Goal: Information Seeking & Learning: Find specific fact

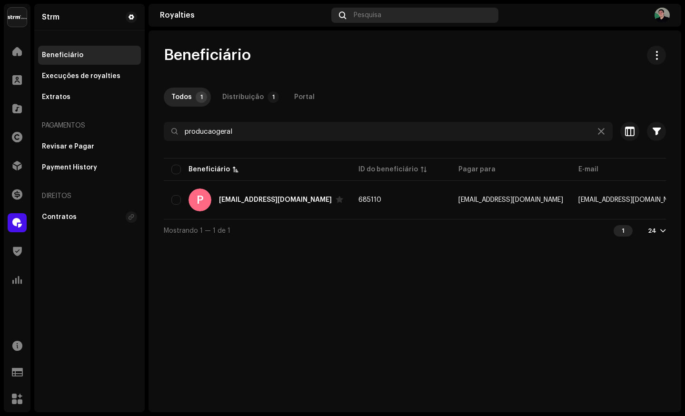
click at [374, 11] on span "Pesquisa" at bounding box center [368, 15] width 28 height 8
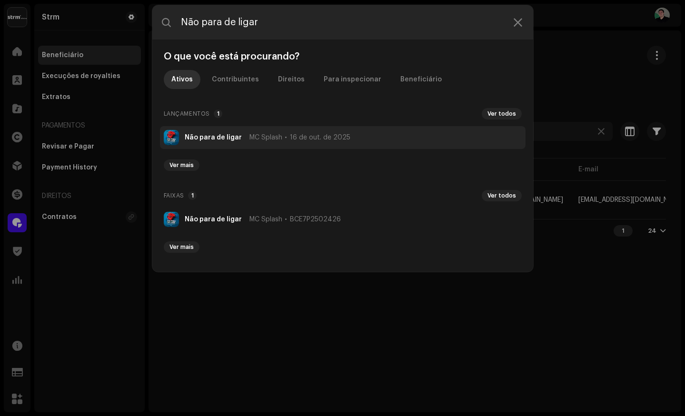
type input "Não para de ligar"
click at [226, 136] on strong "Não para de ligar" at bounding box center [213, 138] width 57 height 8
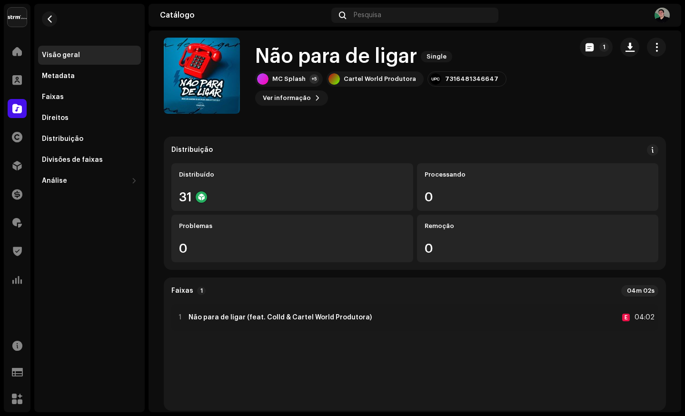
scroll to position [10, 0]
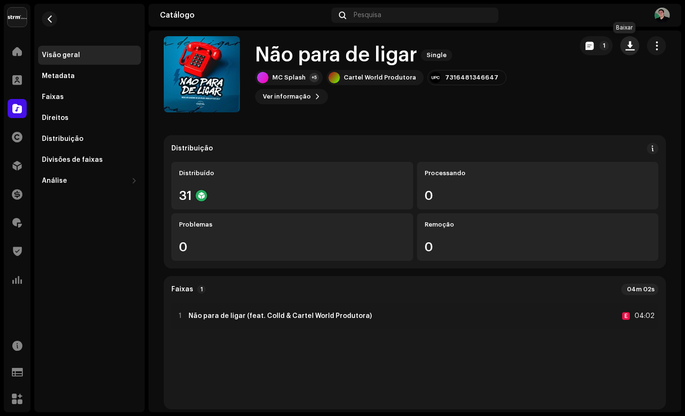
click at [625, 47] on span "button" at bounding box center [629, 46] width 9 height 8
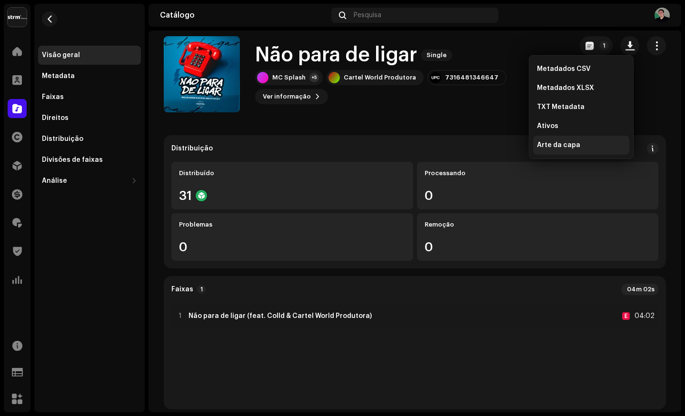
click at [556, 144] on span "Arte da capa" at bounding box center [558, 145] width 43 height 8
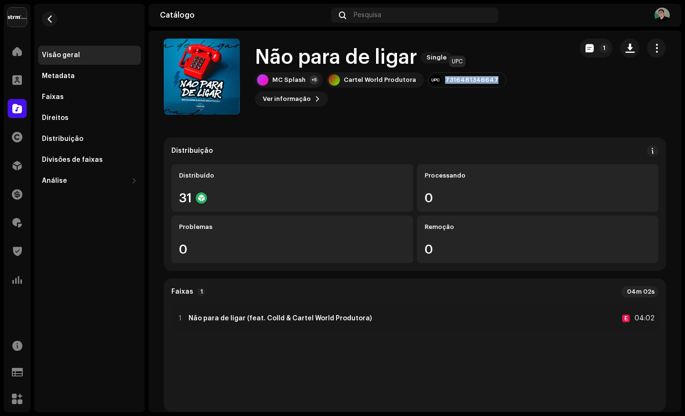
drag, startPoint x: 439, startPoint y: 76, endPoint x: 485, endPoint y: 78, distance: 45.7
click at [485, 78] on div "7316481346647" at bounding box center [471, 80] width 53 height 8
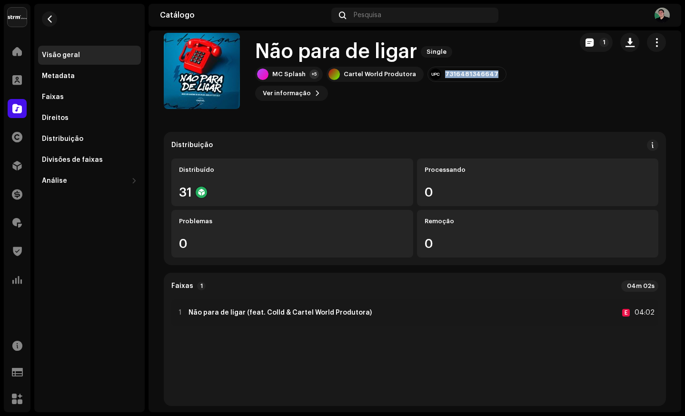
copy div "7316481346647"
click at [287, 89] on span "Ver informação" at bounding box center [287, 93] width 48 height 19
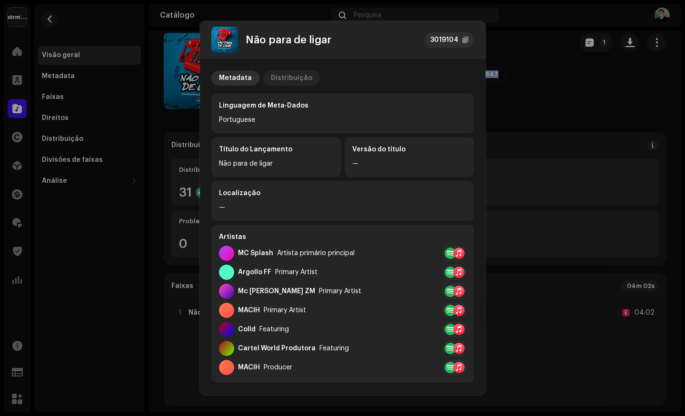
click at [305, 81] on div "Distribuição" at bounding box center [291, 77] width 41 height 15
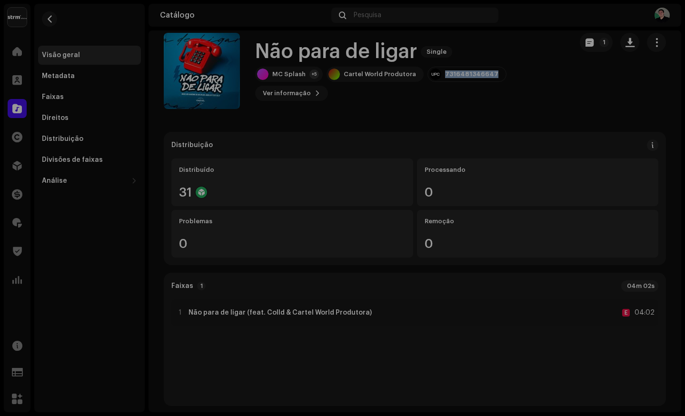
click at [187, 116] on div "Não para de ligar 3019104 Metadata Distribuição Data de lançamento 16 de out. d…" at bounding box center [342, 208] width 685 height 416
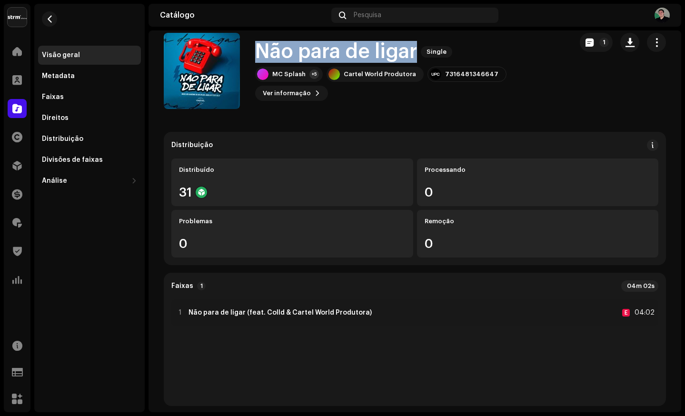
drag, startPoint x: 258, startPoint y: 52, endPoint x: 423, endPoint y: 59, distance: 165.3
click at [423, 59] on div "Não para de ligar Single" at bounding box center [409, 52] width 309 height 22
copy div "Não para de ligar Single"
click at [292, 94] on span "Ver informação" at bounding box center [287, 93] width 48 height 19
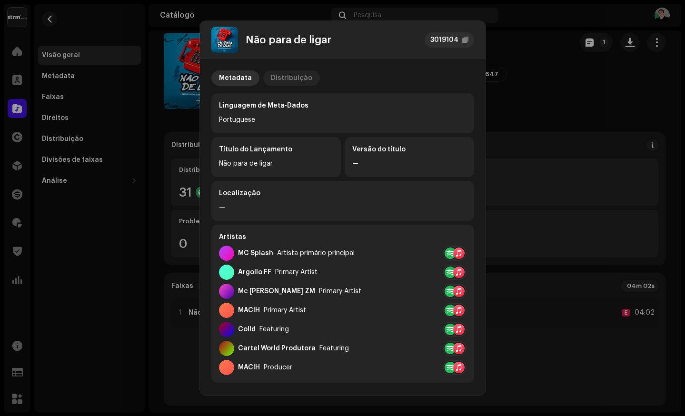
click at [288, 78] on div "Distribuição" at bounding box center [291, 77] width 41 height 15
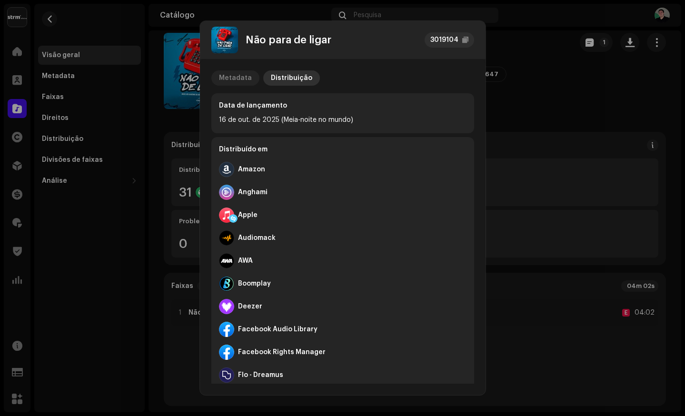
click at [234, 78] on div "Metadata" at bounding box center [235, 77] width 33 height 15
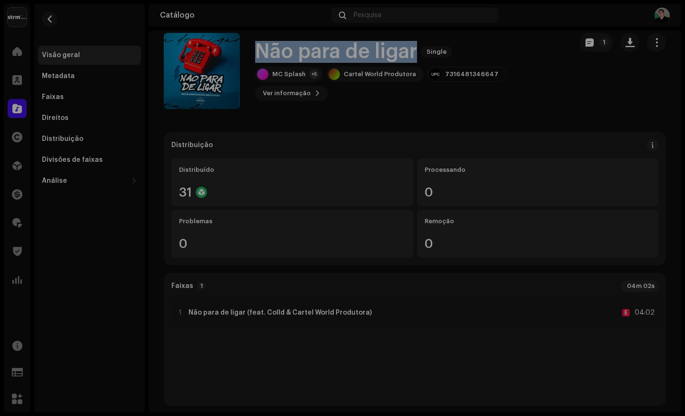
click at [504, 98] on div "Não para de ligar 3019104 Metadata Distribuição Linguagem de Meta-Dados Portugu…" at bounding box center [342, 208] width 685 height 416
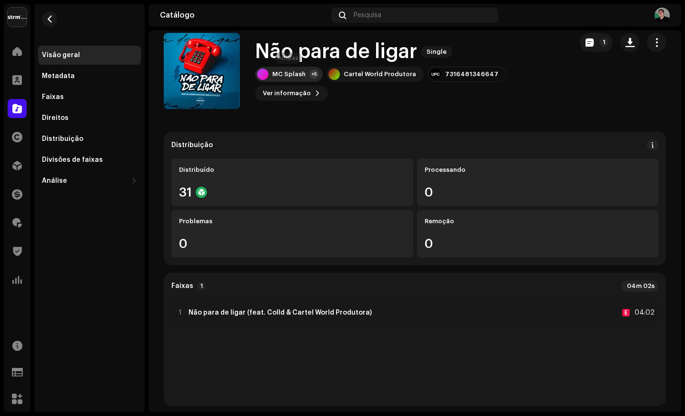
click at [290, 79] on div "MC Splash +5" at bounding box center [289, 74] width 68 height 15
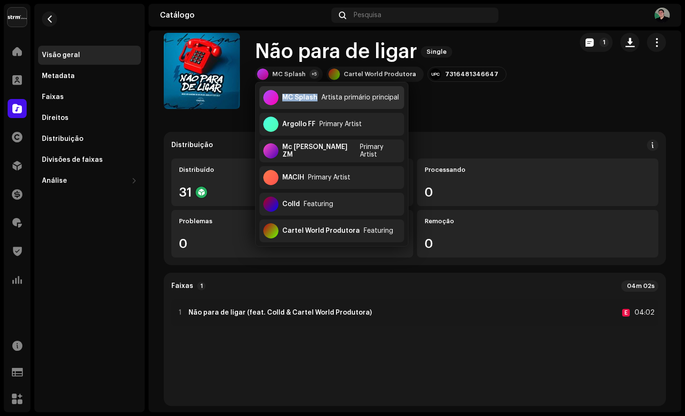
drag, startPoint x: 283, startPoint y: 98, endPoint x: 316, endPoint y: 99, distance: 32.4
click at [316, 99] on div "MC Splash" at bounding box center [299, 98] width 35 height 8
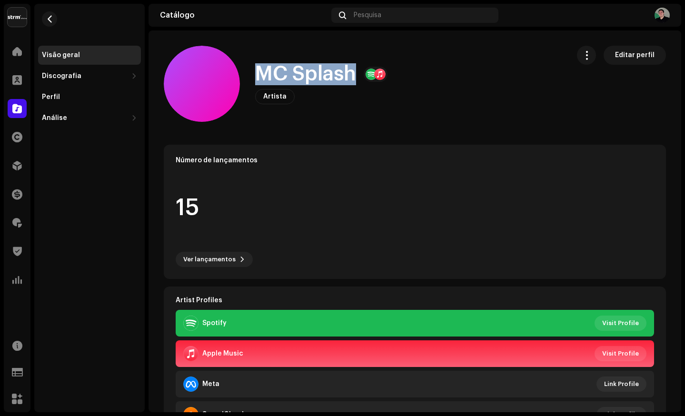
drag, startPoint x: 256, startPoint y: 72, endPoint x: 357, endPoint y: 72, distance: 100.9
click at [357, 72] on div "MC Splash" at bounding box center [321, 74] width 132 height 22
copy h1 "MC Splash"
click at [50, 20] on span "button" at bounding box center [49, 19] width 7 height 8
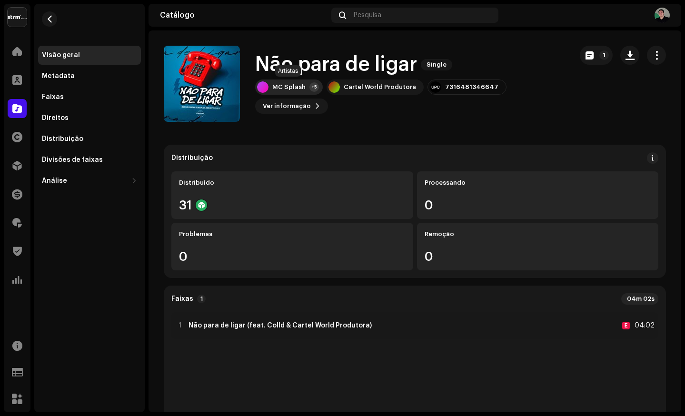
click at [306, 90] on div "MC Splash +5" at bounding box center [289, 86] width 68 height 15
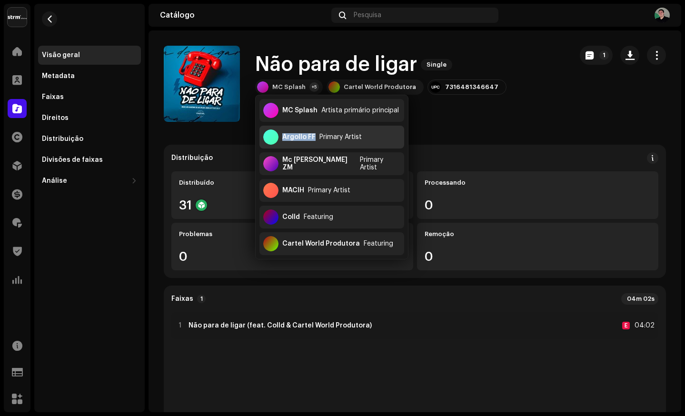
drag, startPoint x: 287, startPoint y: 136, endPoint x: 313, endPoint y: 136, distance: 26.2
click at [313, 136] on div "Argollo FF" at bounding box center [298, 137] width 33 height 8
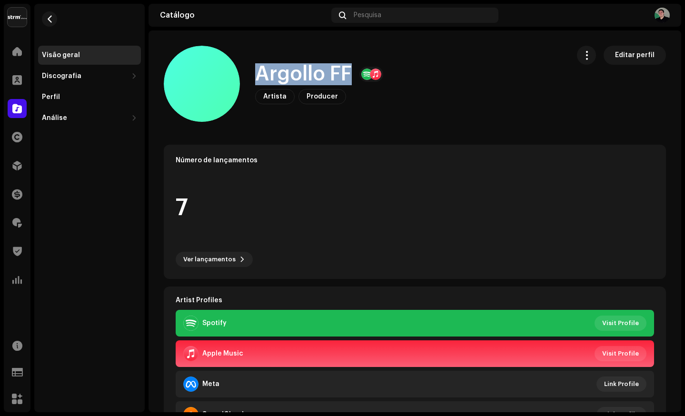
drag, startPoint x: 299, startPoint y: 74, endPoint x: 357, endPoint y: 75, distance: 58.1
click at [357, 74] on div "Argollo FF" at bounding box center [319, 74] width 128 height 22
copy h1 "Argollo FF"
click at [49, 18] on span "button" at bounding box center [49, 19] width 7 height 8
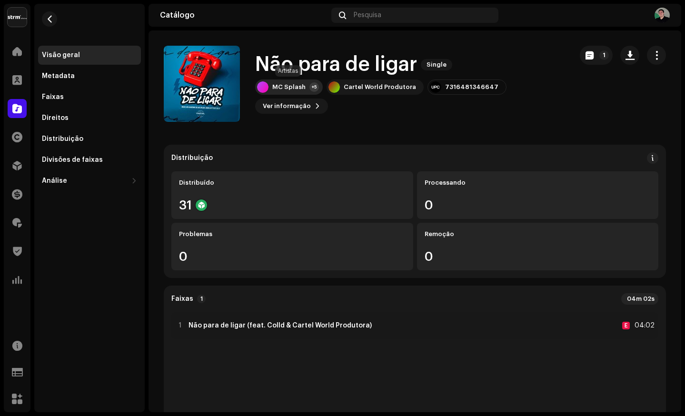
click at [289, 90] on div "MC Splash" at bounding box center [288, 87] width 33 height 8
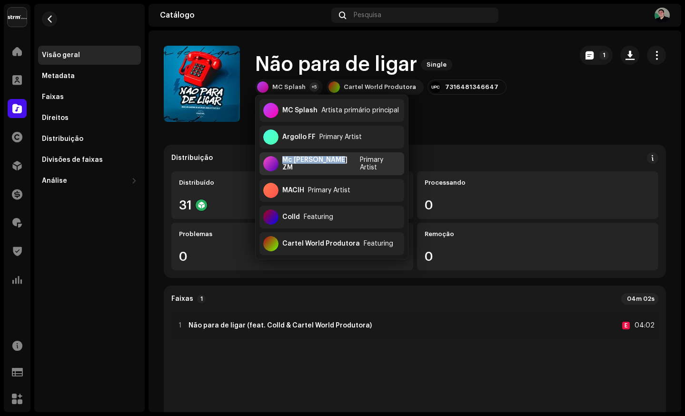
drag, startPoint x: 288, startPoint y: 164, endPoint x: 334, endPoint y: 162, distance: 46.2
click at [334, 162] on div "Mc [PERSON_NAME] ZM" at bounding box center [319, 163] width 74 height 15
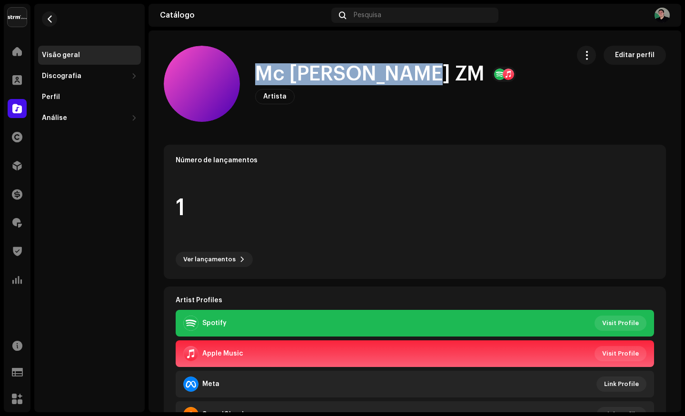
drag, startPoint x: 260, startPoint y: 75, endPoint x: 420, endPoint y: 69, distance: 160.1
click at [420, 69] on div "Mc [PERSON_NAME] ZM" at bounding box center [385, 74] width 261 height 22
copy h1 "Mc [PERSON_NAME] ZM"
click at [51, 20] on span "button" at bounding box center [49, 19] width 7 height 8
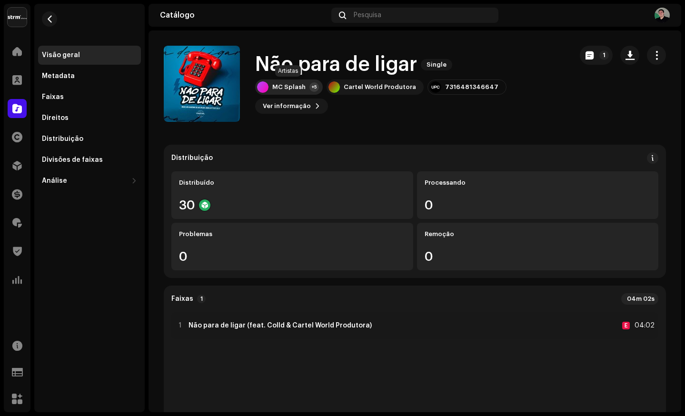
click at [286, 87] on div "MC Splash" at bounding box center [288, 87] width 33 height 8
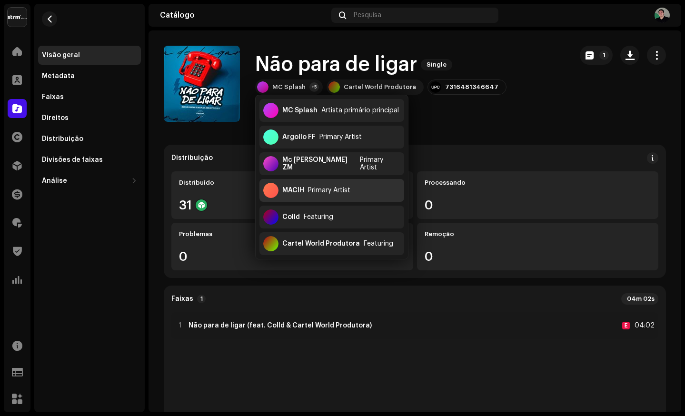
click at [285, 189] on div "MACIH" at bounding box center [293, 191] width 22 height 8
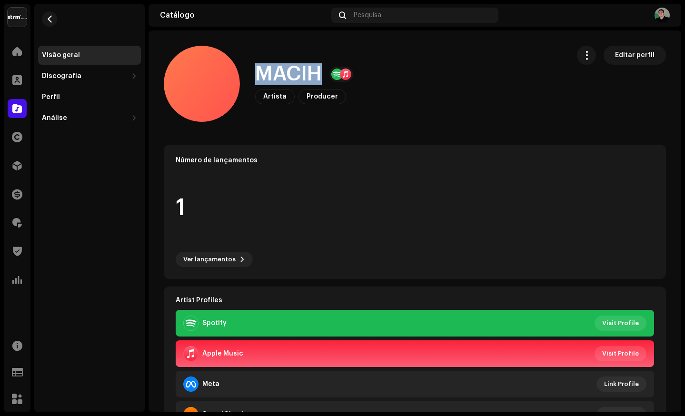
drag, startPoint x: 257, startPoint y: 75, endPoint x: 324, endPoint y: 73, distance: 67.1
click at [324, 73] on div "MACIH" at bounding box center [304, 74] width 98 height 22
copy h1 "MACIH"
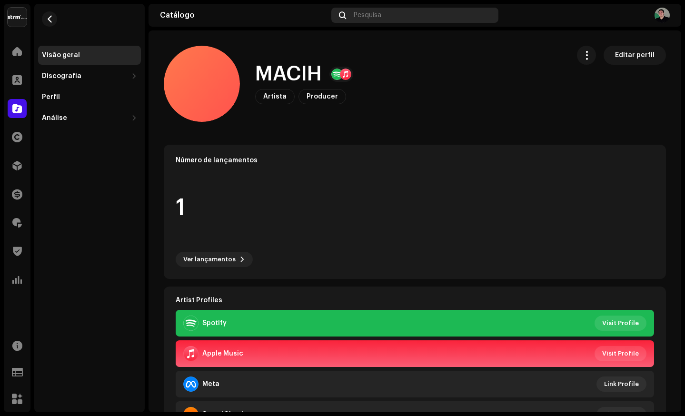
click at [374, 16] on span "Pesquisa" at bounding box center [368, 15] width 28 height 8
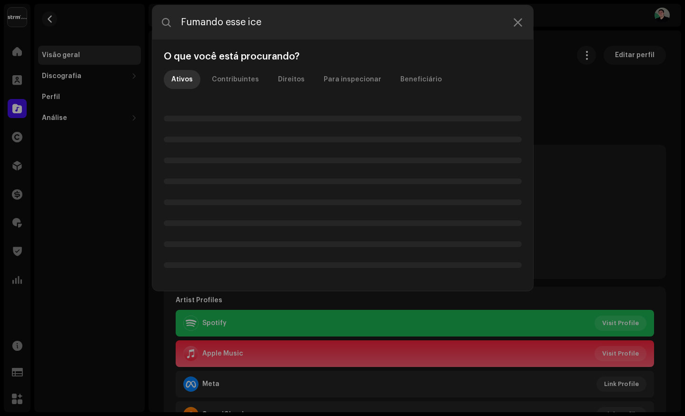
type input "Fumando esse ice"
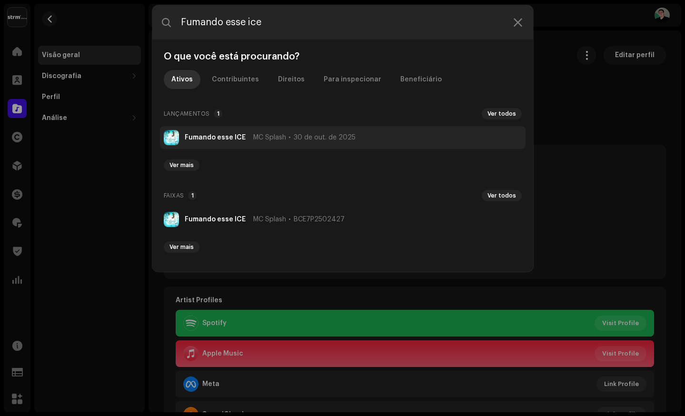
click at [213, 136] on strong "Fumando esse ICE" at bounding box center [215, 138] width 61 height 8
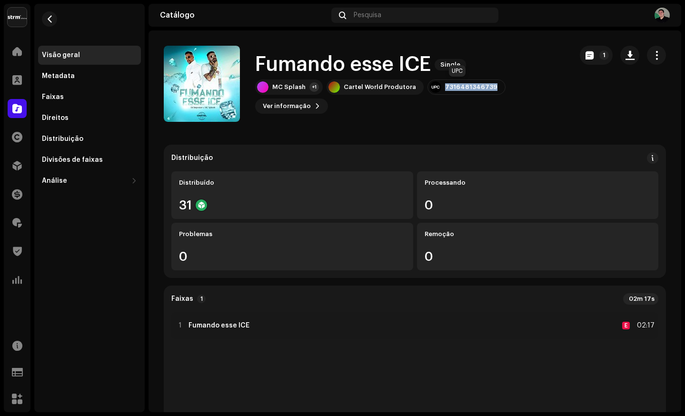
drag, startPoint x: 440, startPoint y: 87, endPoint x: 485, endPoint y: 88, distance: 44.8
click at [485, 88] on div "7316481346739" at bounding box center [471, 87] width 52 height 8
copy div "7316481346739"
click at [291, 104] on span "Ver informação" at bounding box center [287, 106] width 48 height 19
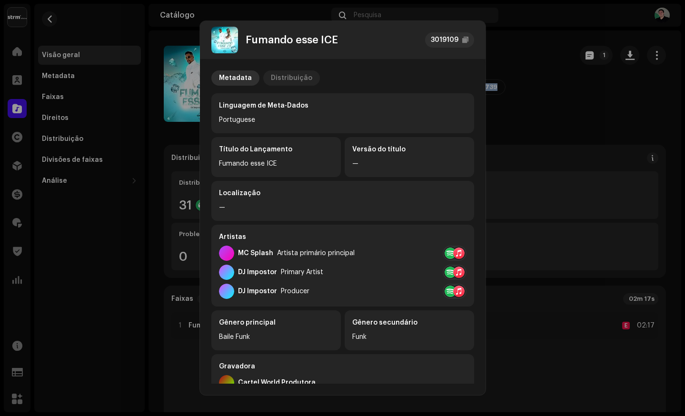
click at [281, 75] on div "Distribuição" at bounding box center [291, 77] width 41 height 15
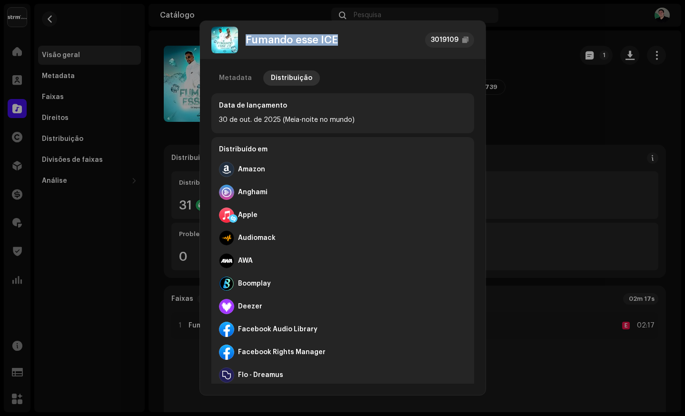
drag, startPoint x: 247, startPoint y: 40, endPoint x: 340, endPoint y: 40, distance: 93.3
click at [341, 39] on div "Fumando esse ICE 3019109" at bounding box center [342, 40] width 263 height 27
copy div "Fumando esse ICE"
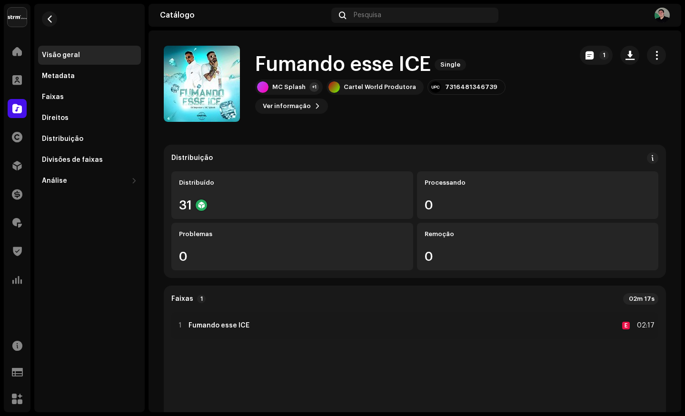
drag, startPoint x: 523, startPoint y: 130, endPoint x: 502, endPoint y: 125, distance: 21.1
click at [523, 130] on div "Fumando esse ICE 3019109 Metadata Distribuição Data de lançamento 30 de out. de…" at bounding box center [342, 208] width 685 height 416
click at [122, 60] on div "Visão geral" at bounding box center [89, 55] width 103 height 19
click at [625, 57] on span "button" at bounding box center [629, 55] width 9 height 8
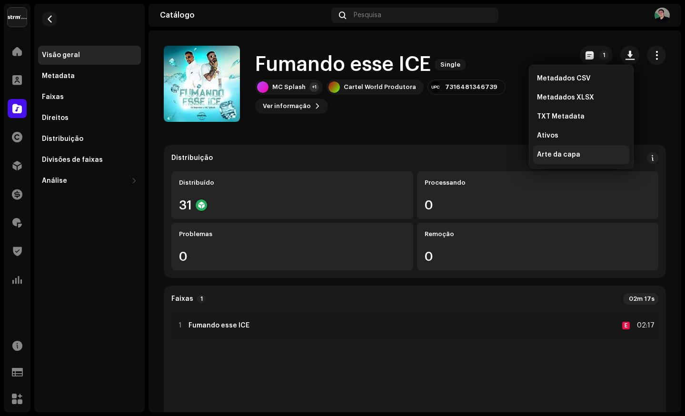
click at [561, 155] on span "Arte da capa" at bounding box center [558, 155] width 43 height 8
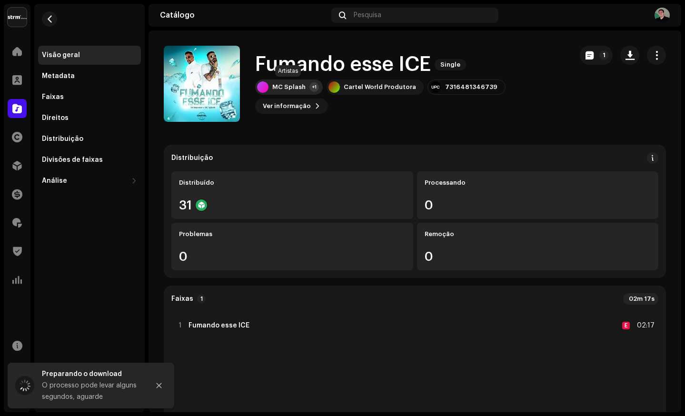
click at [285, 86] on div "MC Splash" at bounding box center [288, 87] width 33 height 8
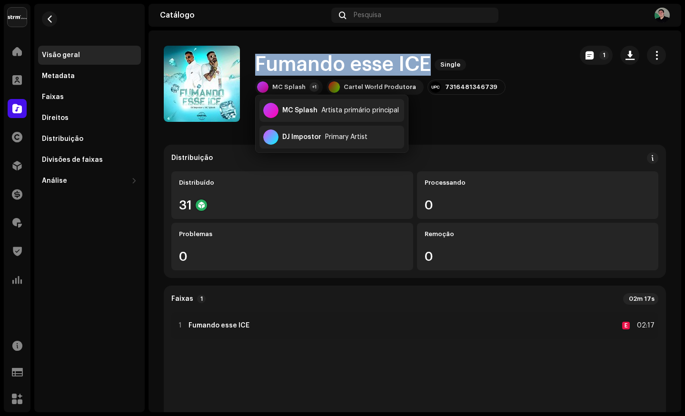
drag, startPoint x: 257, startPoint y: 61, endPoint x: 428, endPoint y: 62, distance: 171.3
click at [428, 62] on h1 "Fumando esse ICE" at bounding box center [343, 65] width 176 height 22
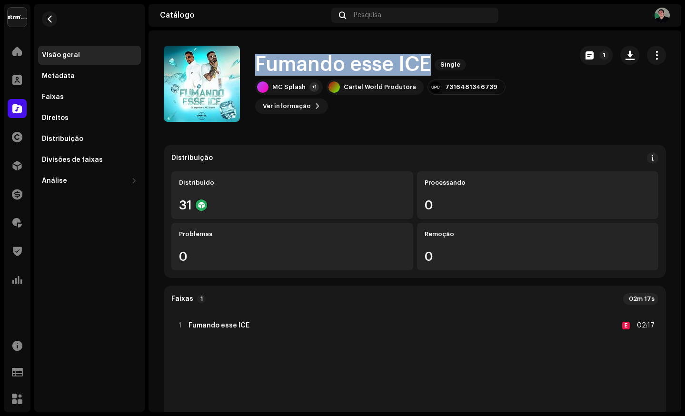
copy h1 "Fumando esse ICE"
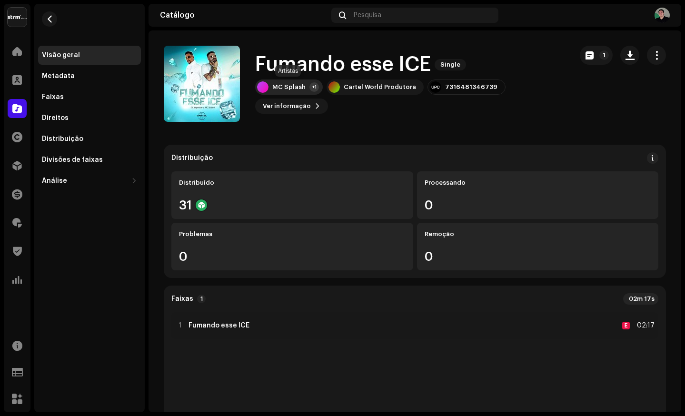
click at [303, 85] on div "MC Splash" at bounding box center [288, 87] width 33 height 8
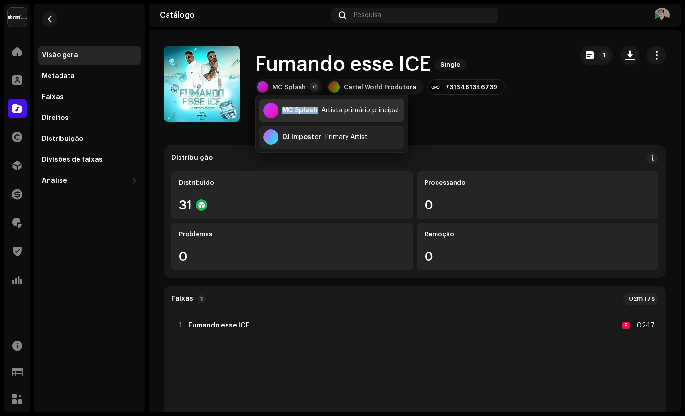
drag, startPoint x: 290, startPoint y: 109, endPoint x: 314, endPoint y: 111, distance: 23.4
click at [314, 111] on div "MC Splash" at bounding box center [299, 111] width 35 height 8
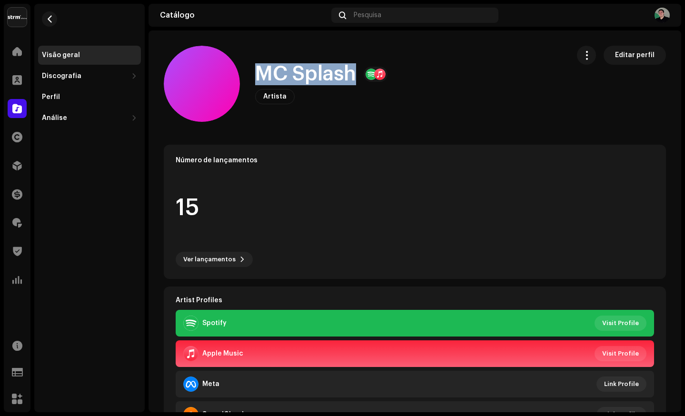
drag, startPoint x: 272, startPoint y: 71, endPoint x: 353, endPoint y: 72, distance: 80.9
click at [353, 72] on h1 "MC Splash" at bounding box center [305, 74] width 101 height 22
copy h1 "MC Splash"
click at [59, 22] on re-m-nav-back at bounding box center [49, 25] width 23 height 42
drag, startPoint x: 49, startPoint y: 22, endPoint x: 83, endPoint y: 33, distance: 35.1
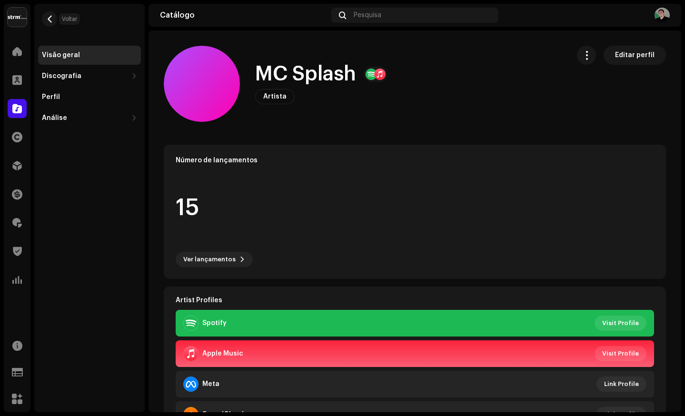
click at [50, 22] on span "button" at bounding box center [49, 19] width 7 height 8
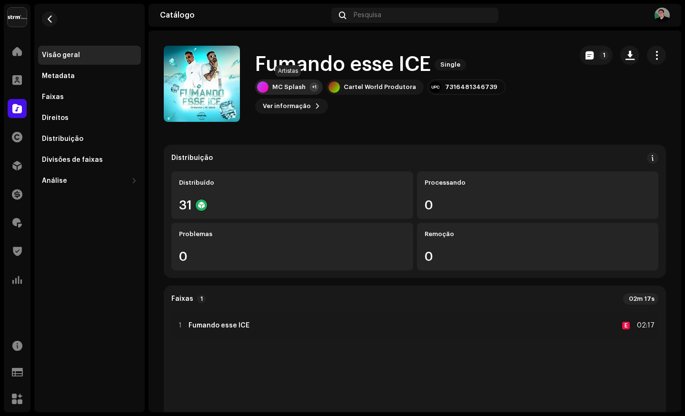
click at [296, 87] on div "MC Splash" at bounding box center [288, 87] width 33 height 8
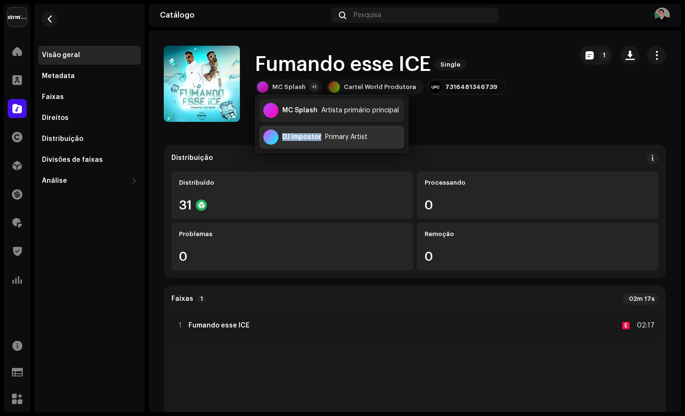
drag, startPoint x: 283, startPoint y: 136, endPoint x: 319, endPoint y: 137, distance: 36.2
click at [319, 137] on div "DJ Impostor" at bounding box center [301, 137] width 39 height 8
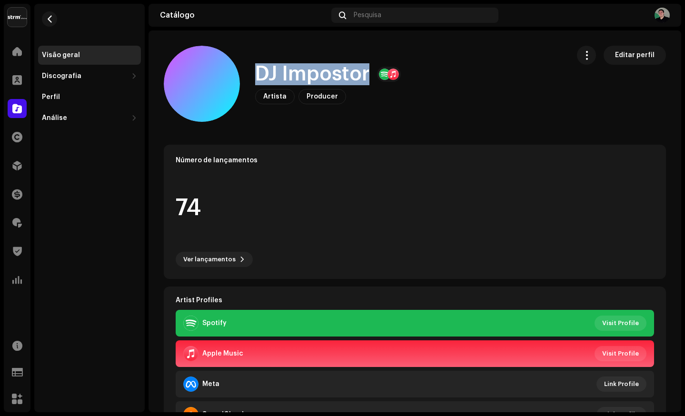
drag, startPoint x: 298, startPoint y: 72, endPoint x: 369, endPoint y: 71, distance: 70.9
click at [369, 71] on div "DJ Impostor" at bounding box center [328, 74] width 146 height 22
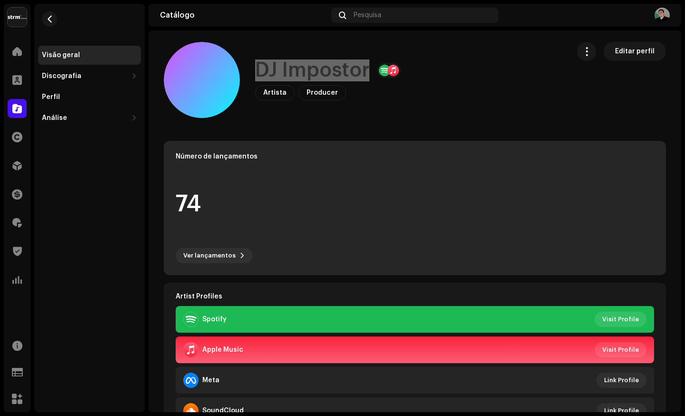
scroll to position [2, 0]
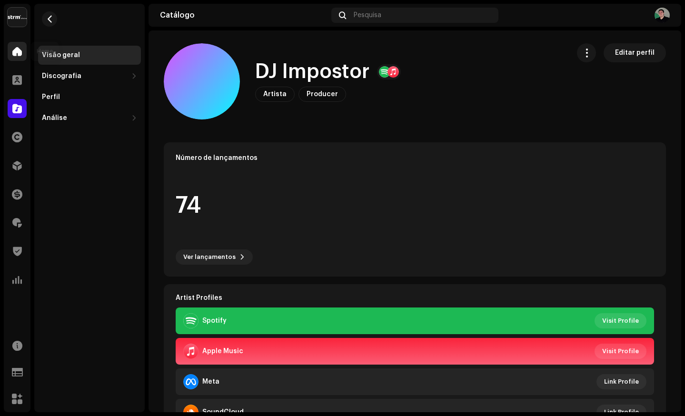
click at [16, 50] on span at bounding box center [17, 52] width 10 height 8
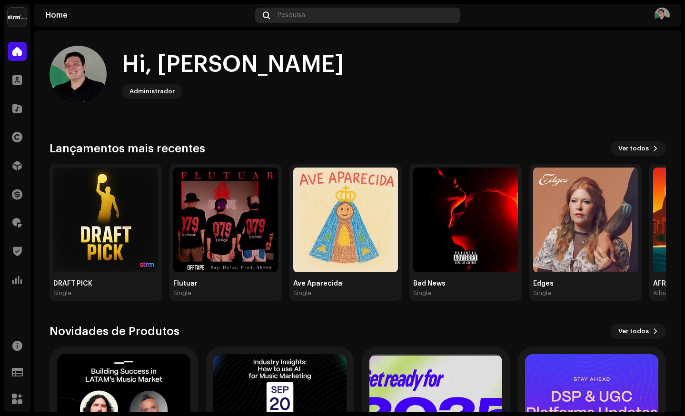
click at [292, 14] on span "Pesquisa" at bounding box center [291, 15] width 28 height 8
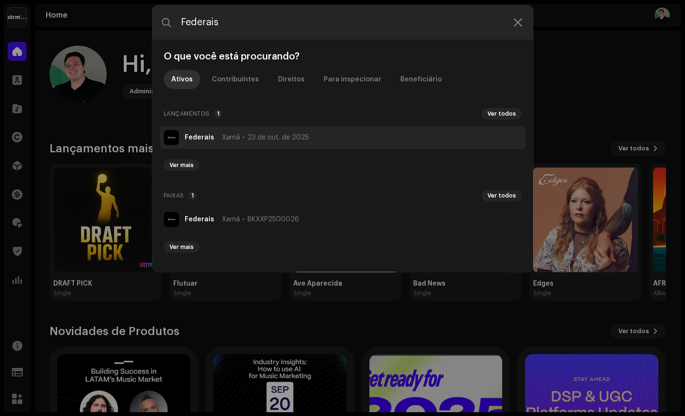
type input "Federais"
click at [234, 137] on span "Xamã" at bounding box center [231, 138] width 18 height 8
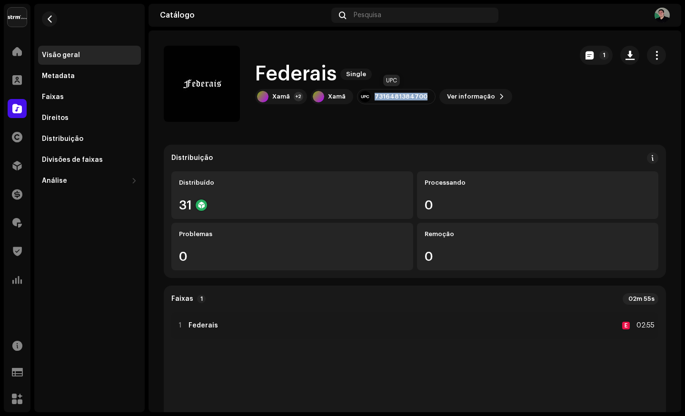
drag, startPoint x: 374, startPoint y: 98, endPoint x: 420, endPoint y: 98, distance: 46.6
click at [420, 98] on div "7316481384700" at bounding box center [396, 96] width 79 height 15
click at [73, 99] on div "Faixas" at bounding box center [89, 97] width 95 height 8
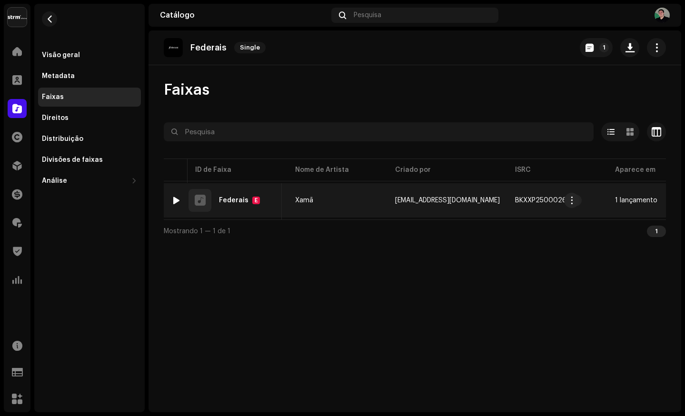
scroll to position [0, 98]
click at [570, 200] on span "button" at bounding box center [573, 201] width 6 height 8
